Goal: Task Accomplishment & Management: Manage account settings

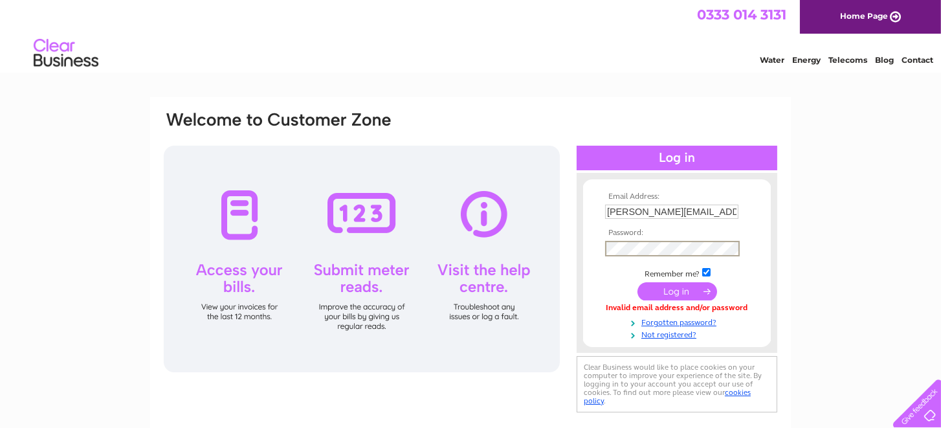
click at [637, 282] on input "submit" at bounding box center [677, 291] width 80 height 18
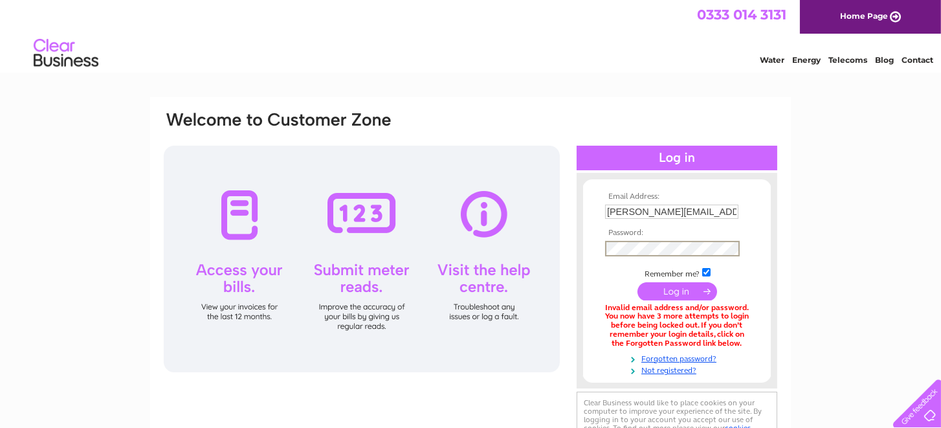
click at [473, 239] on div "Email Address: caroline@wwppe.co.uk Password:" at bounding box center [470, 280] width 616 height 341
click at [611, 281] on td at bounding box center [677, 291] width 150 height 25
click at [662, 359] on link "Forgotten password?" at bounding box center [678, 356] width 147 height 12
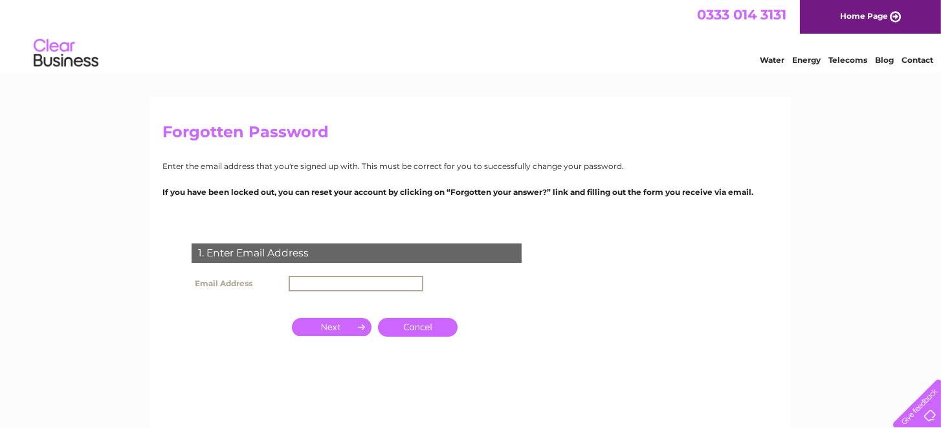
click at [342, 281] on input "text" at bounding box center [355, 284] width 135 height 16
drag, startPoint x: 406, startPoint y: 285, endPoint x: 384, endPoint y: 285, distance: 22.0
click at [384, 285] on input "text" at bounding box center [355, 284] width 135 height 16
type input "caroline@wwppe.co.uk"
click at [326, 327] on input "button" at bounding box center [332, 327] width 80 height 18
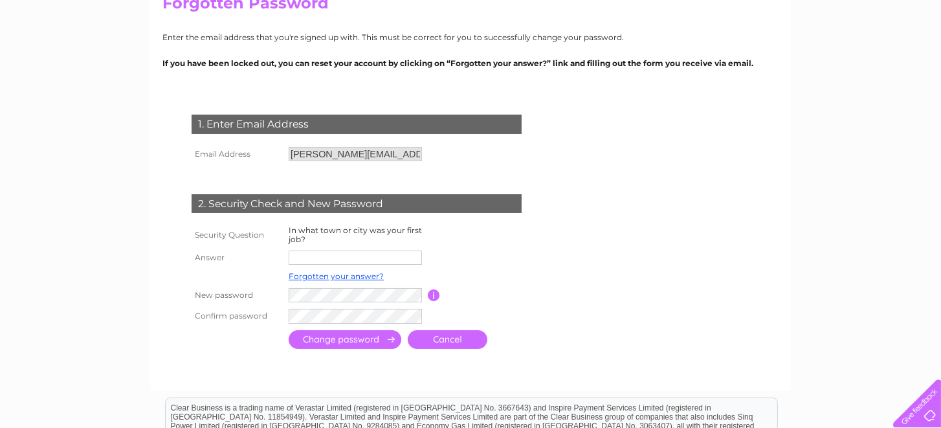
scroll to position [129, 0]
click at [320, 255] on input "text" at bounding box center [354, 257] width 133 height 14
type input "Glasgow"
click at [288, 330] on input "submit" at bounding box center [344, 339] width 113 height 19
click at [345, 343] on input "submit" at bounding box center [344, 338] width 113 height 19
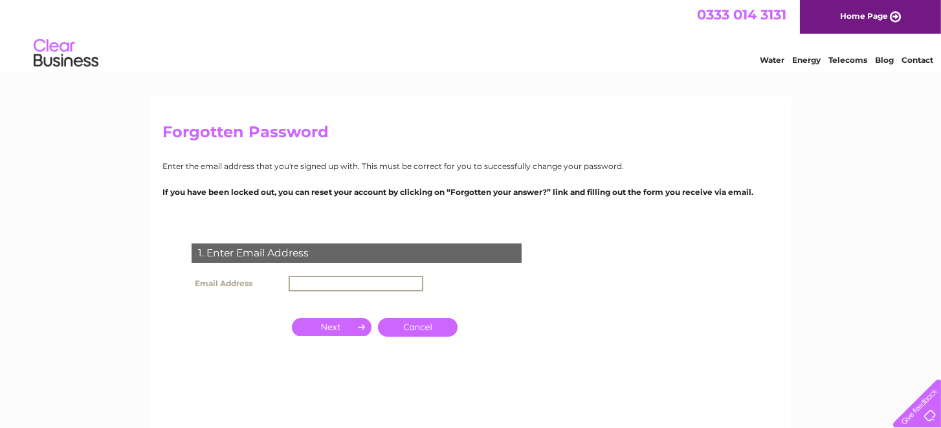
click at [343, 285] on input "text" at bounding box center [355, 284] width 135 height 16
click at [325, 289] on input "text" at bounding box center [355, 284] width 135 height 16
type input "caroline@"
click input "submit" at bounding box center [0, 0] width 0 height 0
click at [352, 281] on input "[PERSON_NAME]@" at bounding box center [354, 283] width 133 height 14
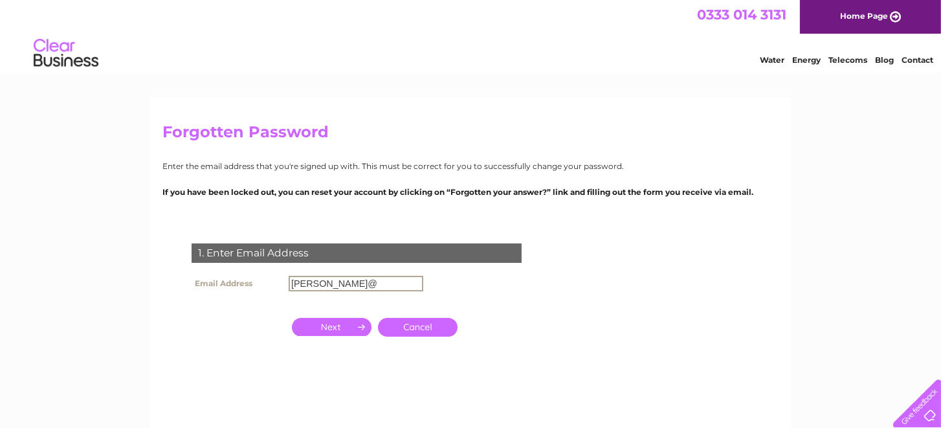
type input "[PERSON_NAME][EMAIL_ADDRESS][DOMAIN_NAME]"
click at [302, 326] on input "button" at bounding box center [332, 327] width 80 height 18
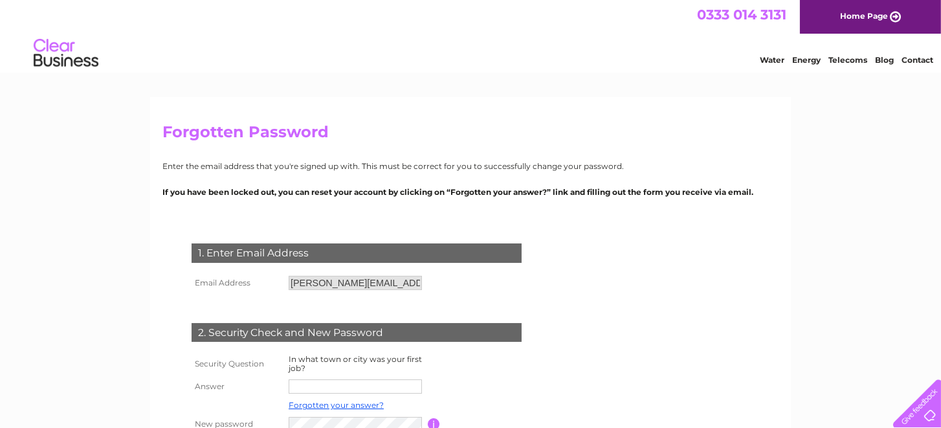
click at [313, 390] on input "text" at bounding box center [354, 386] width 133 height 14
type input "Glasgow"
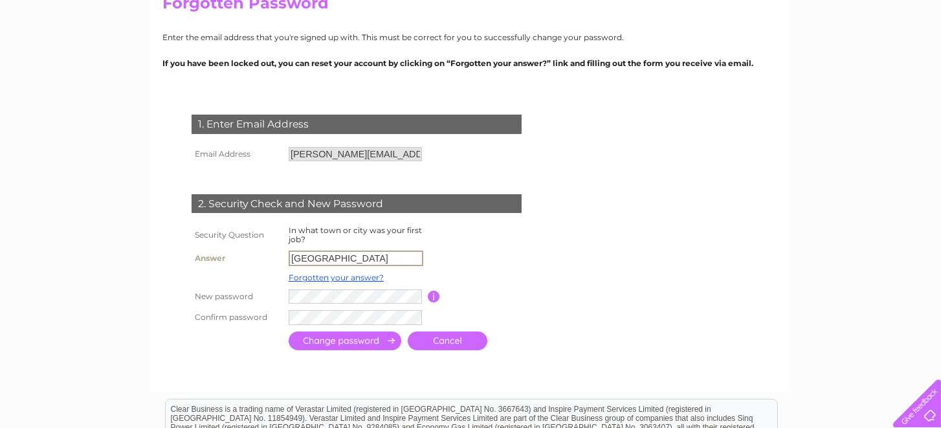
scroll to position [129, 0]
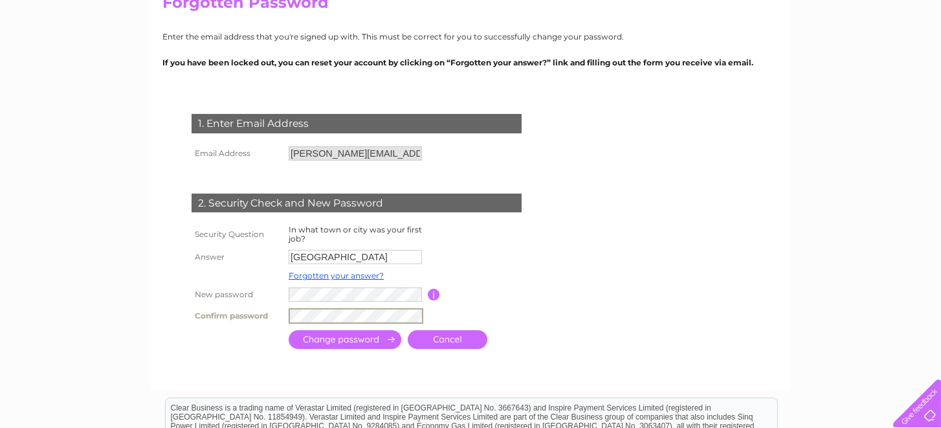
click at [322, 340] on input "submit" at bounding box center [344, 339] width 113 height 19
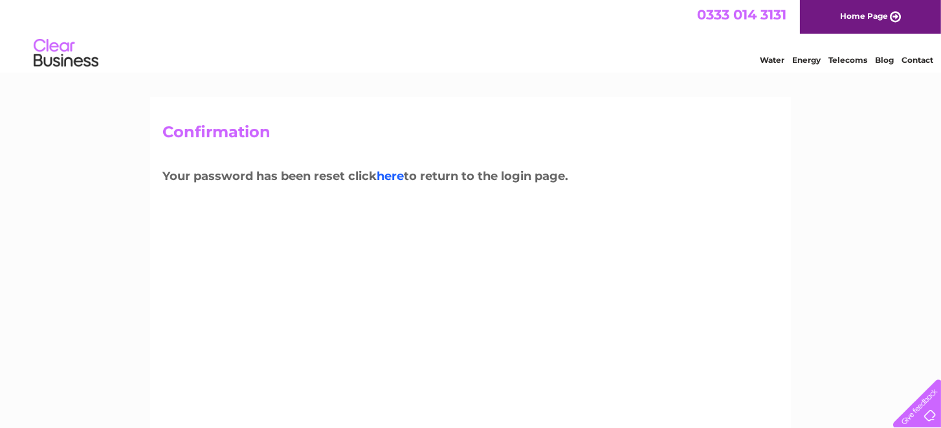
click at [387, 175] on link "here" at bounding box center [389, 176] width 27 height 14
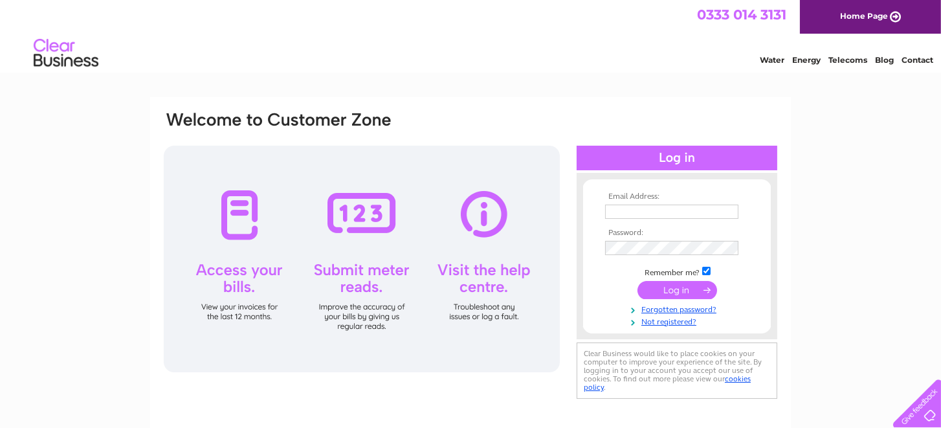
type input "caroline@wwppe.co.uk"
click at [688, 290] on input "submit" at bounding box center [677, 290] width 80 height 18
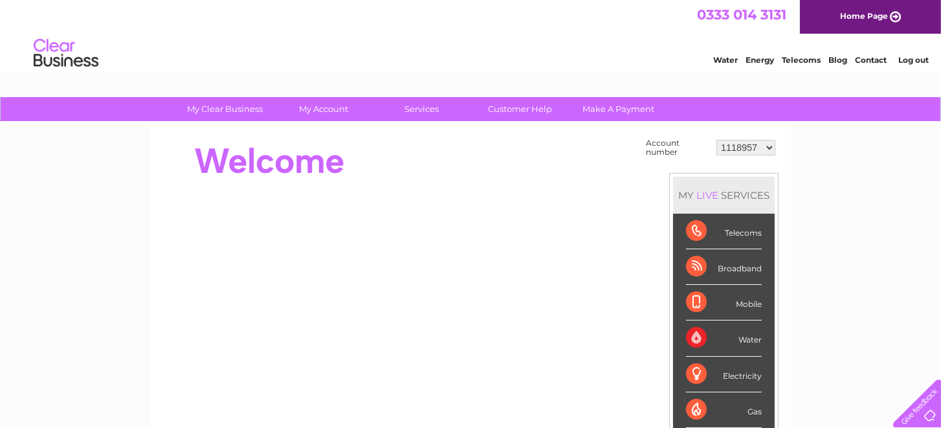
click at [768, 147] on select "1118957 30314909" at bounding box center [745, 148] width 59 height 16
select select "30314909"
click at [717, 140] on select "1118957 30314909" at bounding box center [745, 148] width 59 height 16
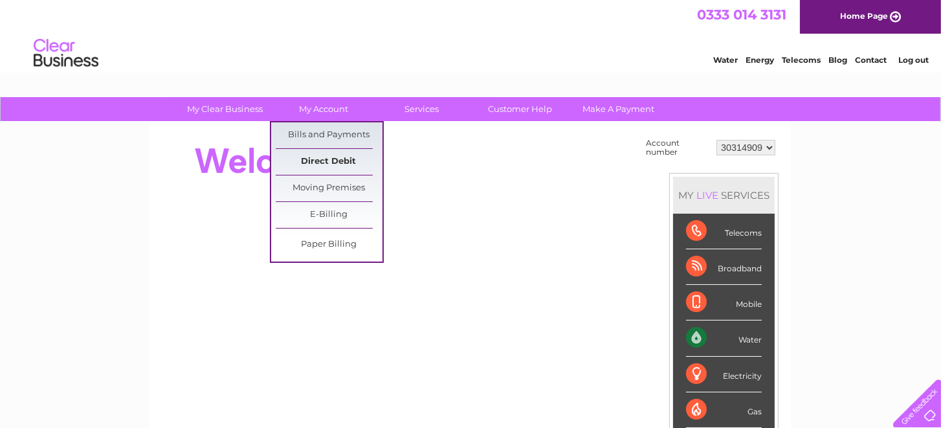
click at [326, 158] on link "Direct Debit" at bounding box center [329, 162] width 107 height 26
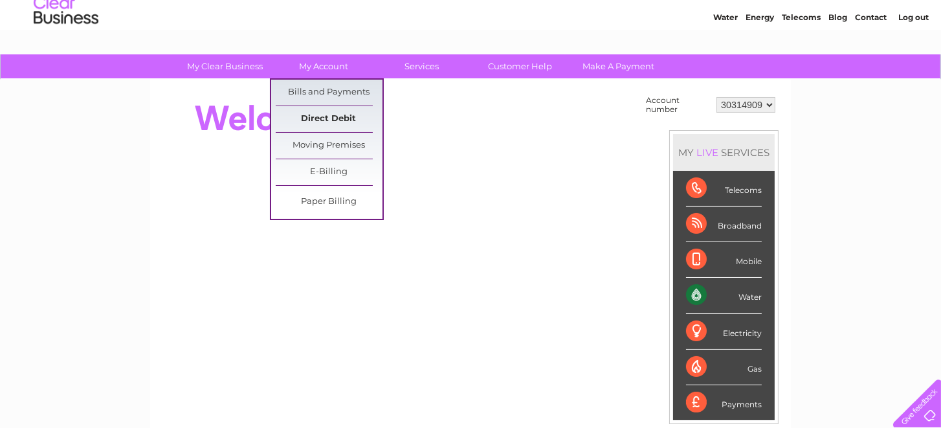
scroll to position [65, 0]
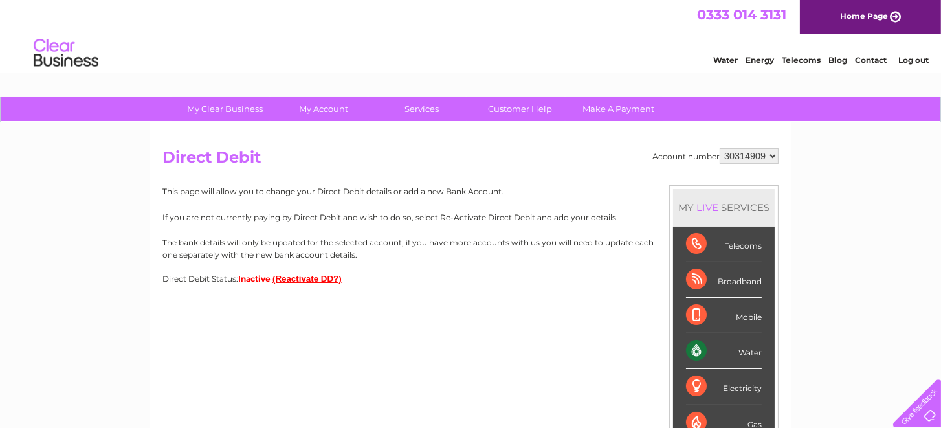
click at [303, 278] on button "(Reactivate DD?)" at bounding box center [306, 279] width 69 height 10
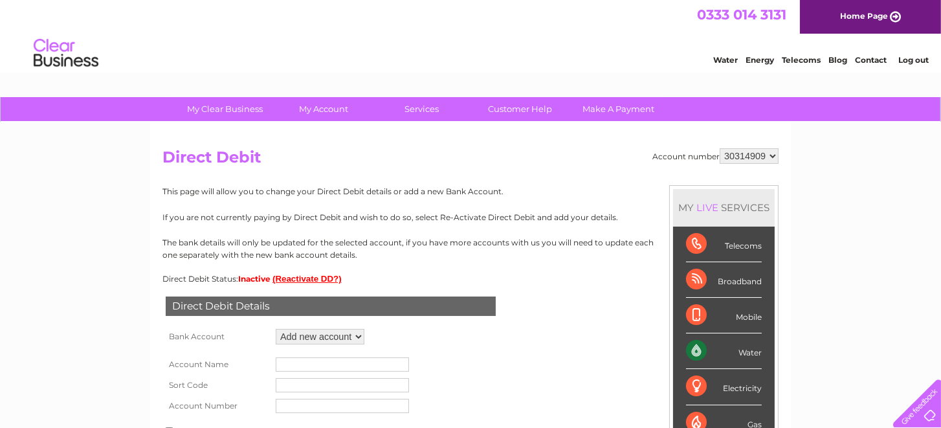
click at [313, 334] on select "Add new account" at bounding box center [320, 337] width 89 height 16
click at [276, 329] on select "Add new account" at bounding box center [320, 337] width 89 height 16
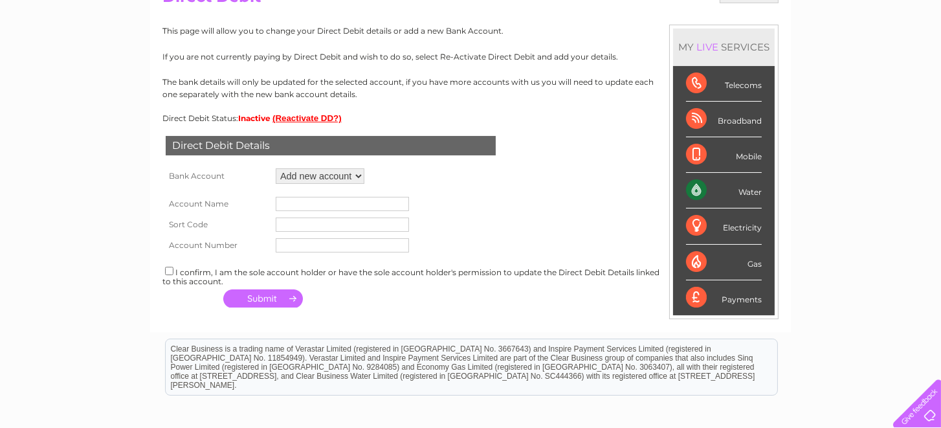
scroll to position [194, 0]
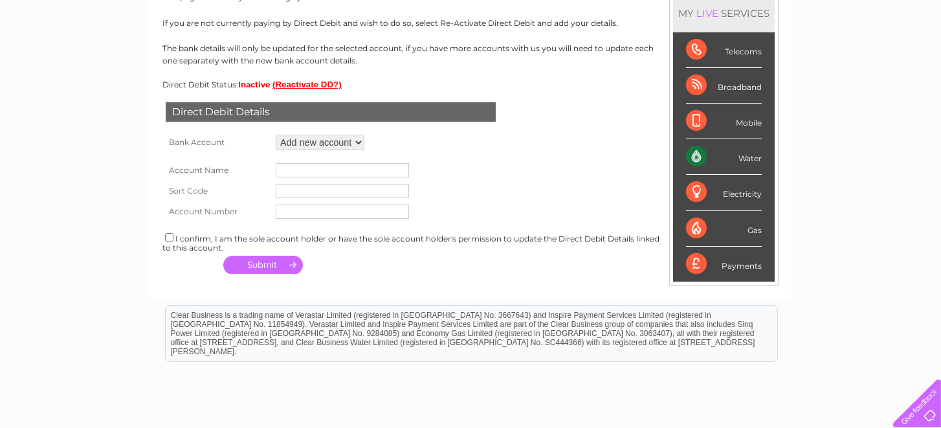
click at [281, 179] on td at bounding box center [342, 170] width 140 height 21
click at [294, 166] on input "text" at bounding box center [342, 170] width 133 height 14
type input "workwear & ppe supplies ltd"
type input "203396"
type input "30051314"
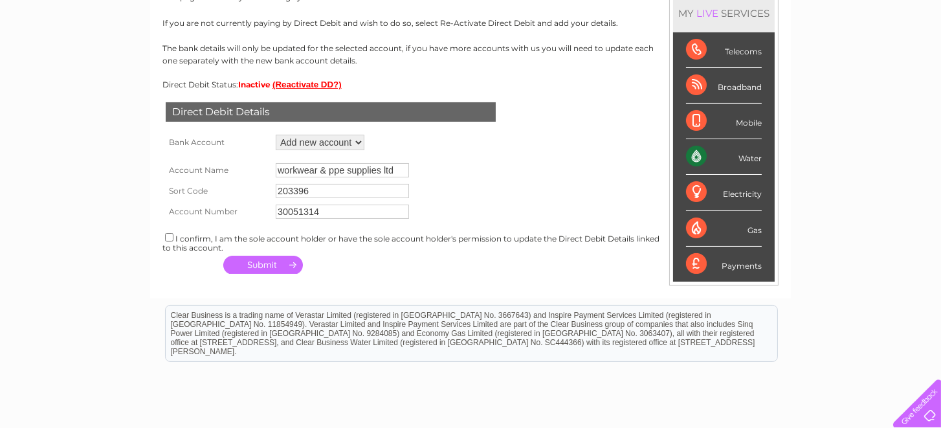
click at [251, 234] on div "I confirm, I am the sole account holder or have the sole account holder's permi…" at bounding box center [470, 241] width 616 height 21
click at [171, 237] on input "checkbox" at bounding box center [169, 237] width 8 height 8
checkbox input "true"
click at [266, 256] on button "button" at bounding box center [263, 265] width 80 height 18
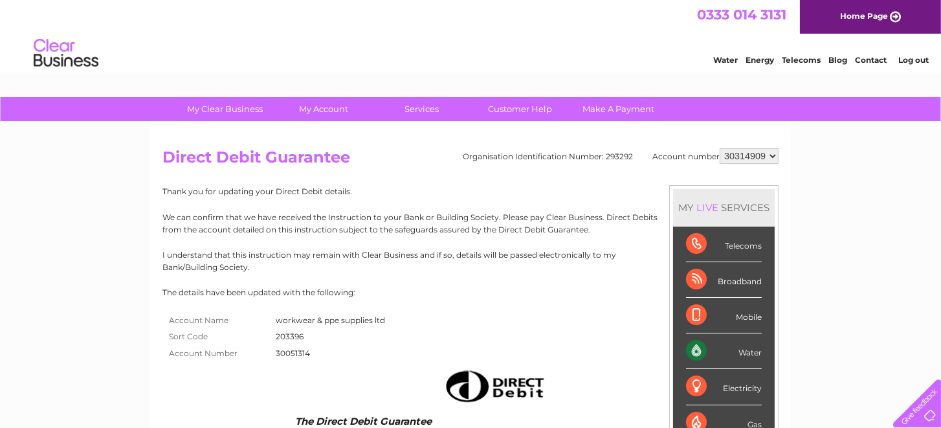
click at [290, 187] on p "Thank you for updating your Direct Debit details." at bounding box center [470, 191] width 616 height 12
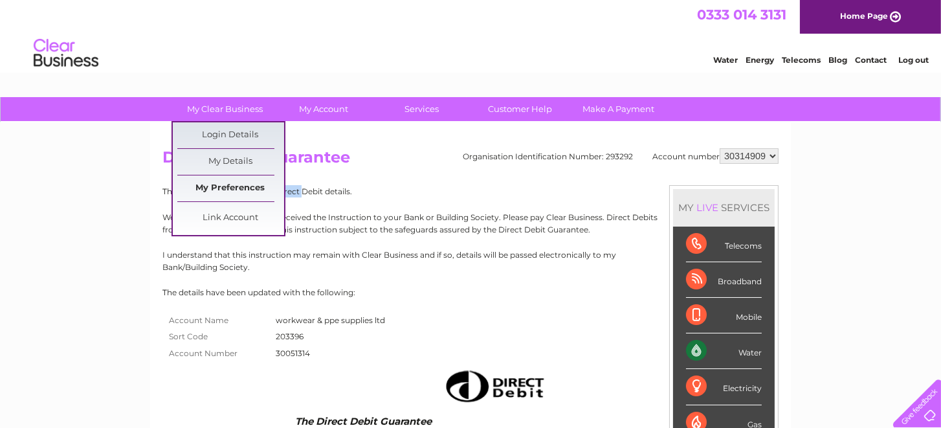
click at [245, 188] on link "My Preferences" at bounding box center [230, 188] width 107 height 26
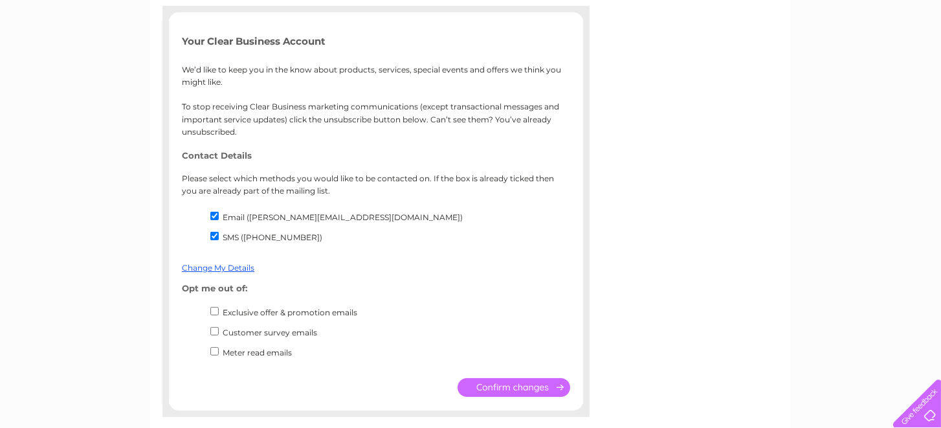
scroll to position [194, 0]
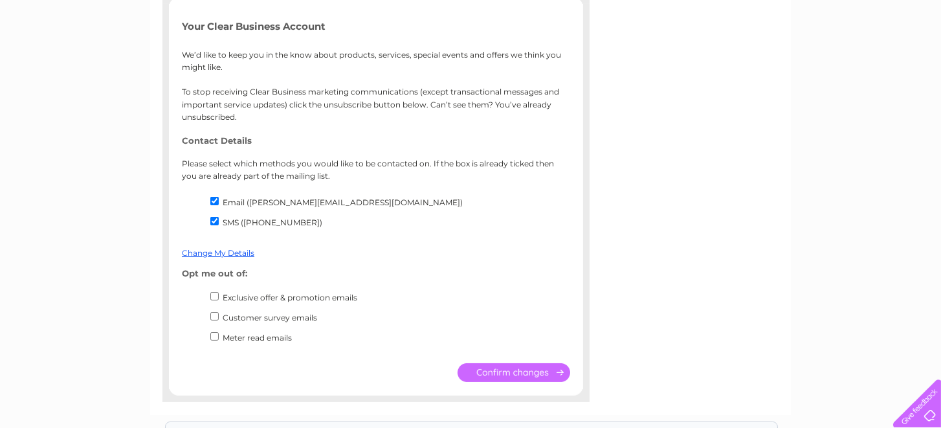
click at [215, 204] on input "Email ([PERSON_NAME][EMAIL_ADDRESS][DOMAIN_NAME])" at bounding box center [214, 201] width 8 height 8
checkbox input "false"
click at [212, 295] on input "Exclusive offer & promotion emails" at bounding box center [214, 296] width 8 height 8
checkbox input "false"
click at [215, 318] on input "Customer survey emails" at bounding box center [214, 316] width 8 height 8
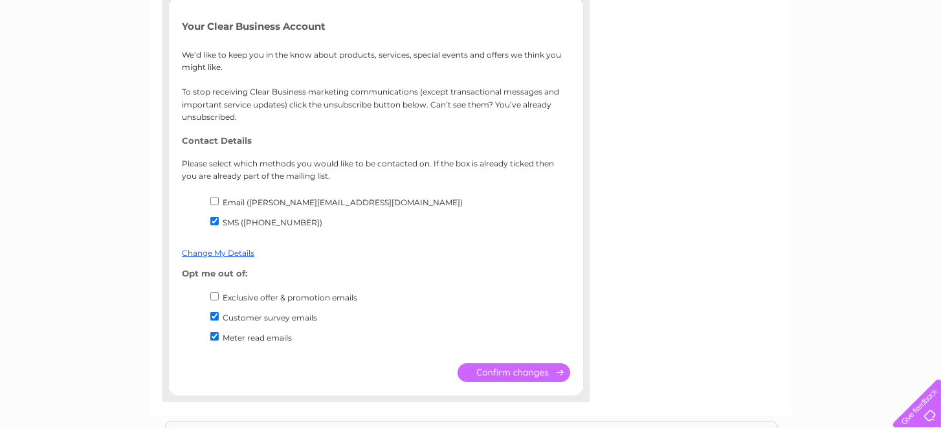
checkbox input "false"
click at [527, 373] on input "submit" at bounding box center [513, 372] width 113 height 19
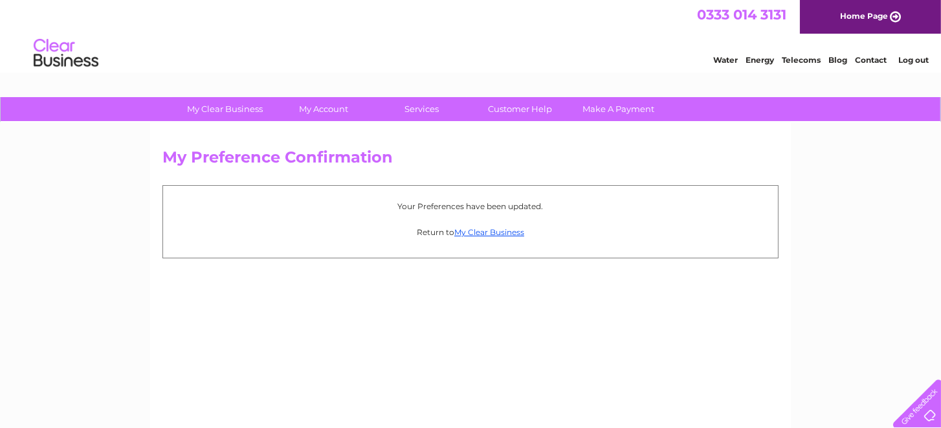
click at [393, 54] on div "Water Energy Telecoms Blog Contact Log out" at bounding box center [470, 55] width 941 height 42
